Goal: Navigation & Orientation: Find specific page/section

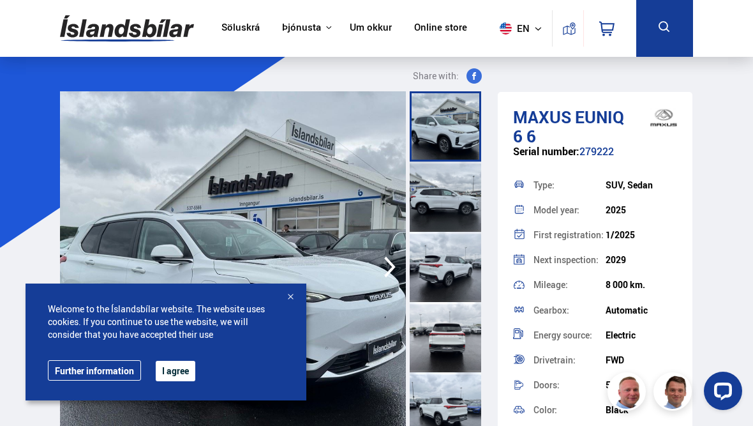
click at [132, 380] on link "Further information" at bounding box center [94, 370] width 93 height 20
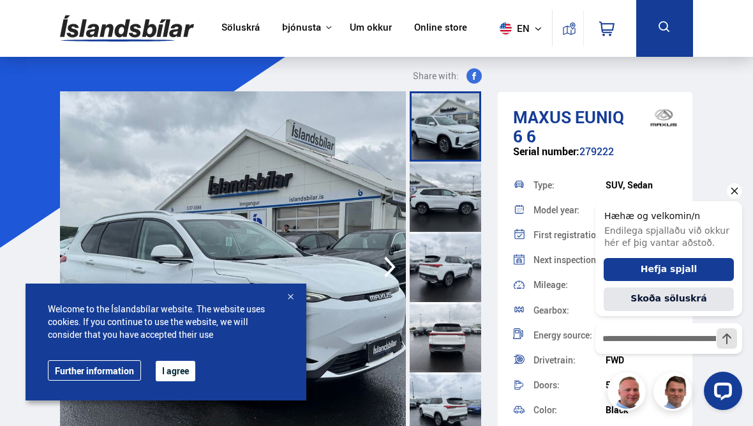
click at [188, 381] on button "I agree" at bounding box center [176, 370] width 40 height 20
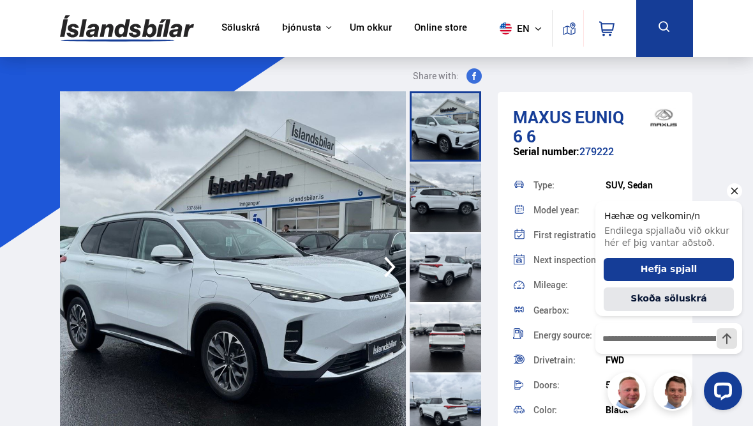
click at [740, 188] on icon "Hide greeting" at bounding box center [734, 190] width 15 height 15
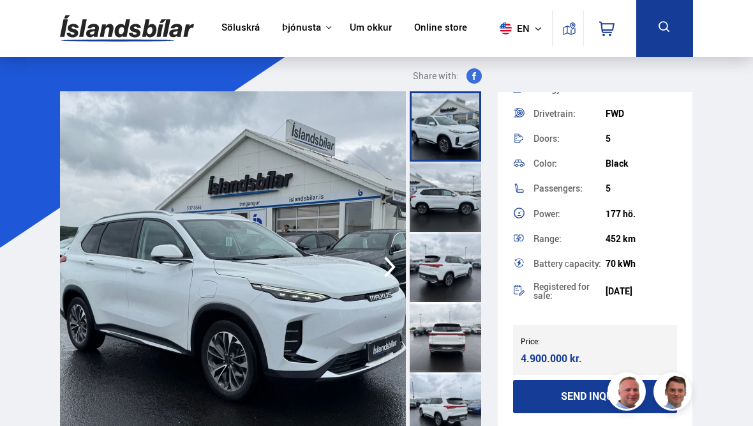
click at [369, 35] on link "Um okkur" at bounding box center [371, 28] width 42 height 13
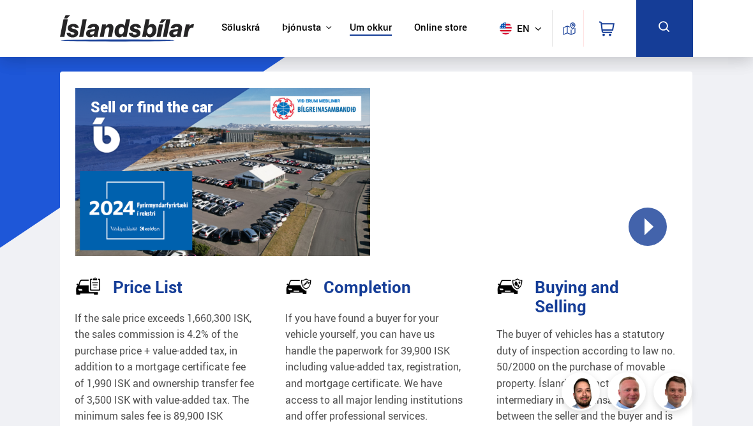
click at [652, 228] on div at bounding box center [530, 172] width 295 height 168
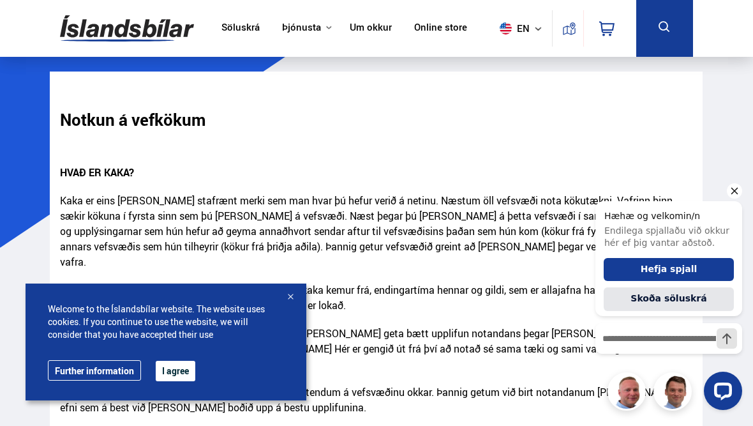
click at [123, 380] on link "Further information" at bounding box center [94, 370] width 93 height 20
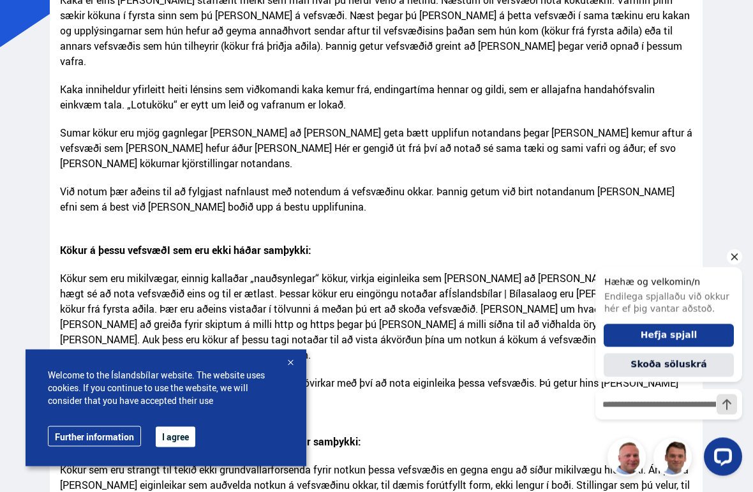
scroll to position [200, 0]
click at [182, 425] on button "I agree" at bounding box center [176, 437] width 40 height 20
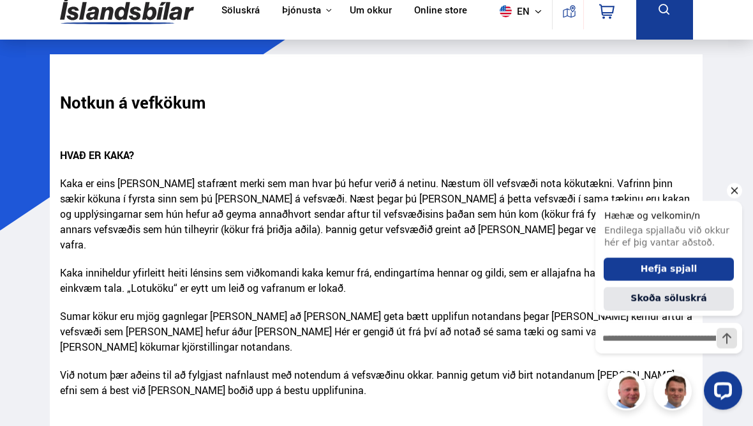
scroll to position [0, 0]
